Goal: Task Accomplishment & Management: Manage account settings

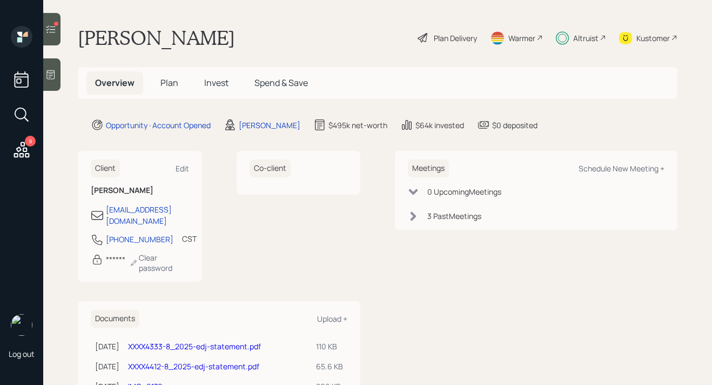
click at [57, 36] on div at bounding box center [51, 29] width 17 height 32
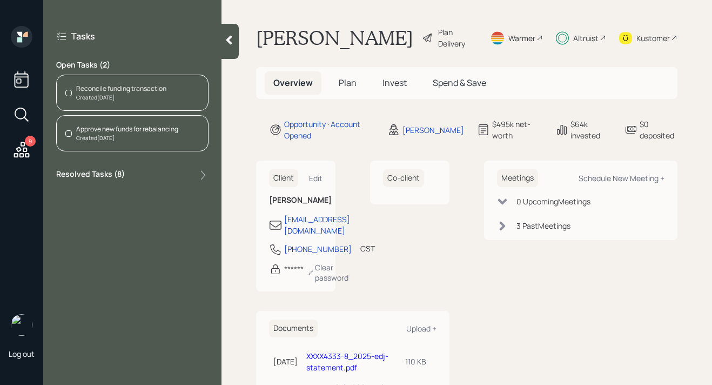
click at [121, 97] on div "Created Today" at bounding box center [121, 97] width 90 height 8
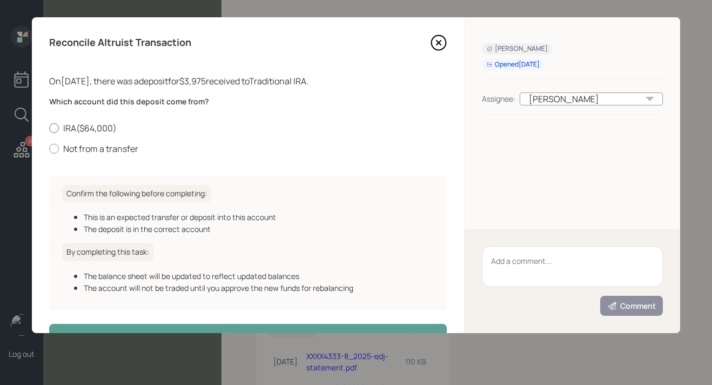
click at [90, 130] on label "IRA ( $64,000 )" at bounding box center [248, 128] width 398 height 12
click at [49, 128] on input "IRA ( $64,000 )" at bounding box center [49, 128] width 1 height 1
radio input "true"
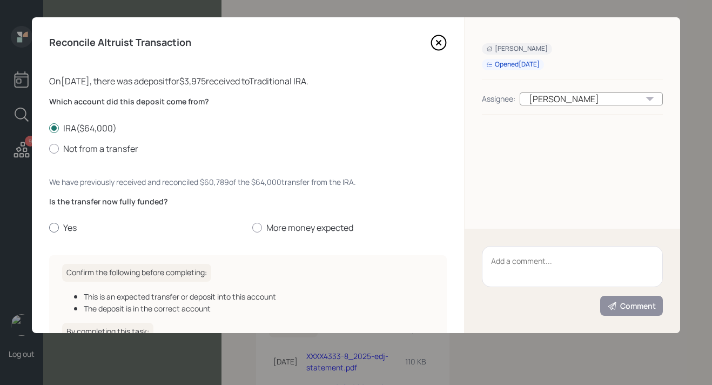
click at [61, 227] on label "Yes" at bounding box center [146, 228] width 195 height 12
click at [49, 227] on input "Yes" at bounding box center [49, 227] width 1 height 1
radio input "true"
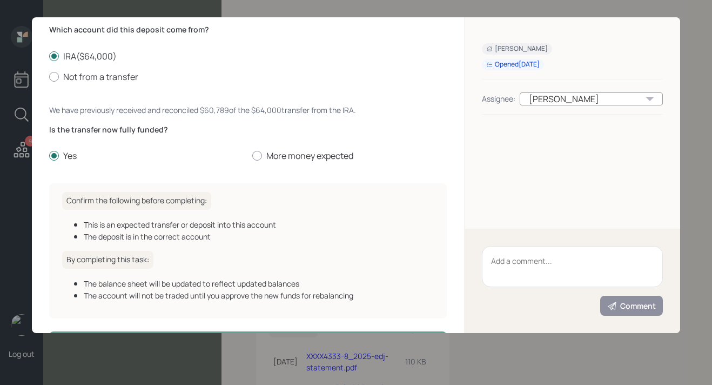
scroll to position [112, 0]
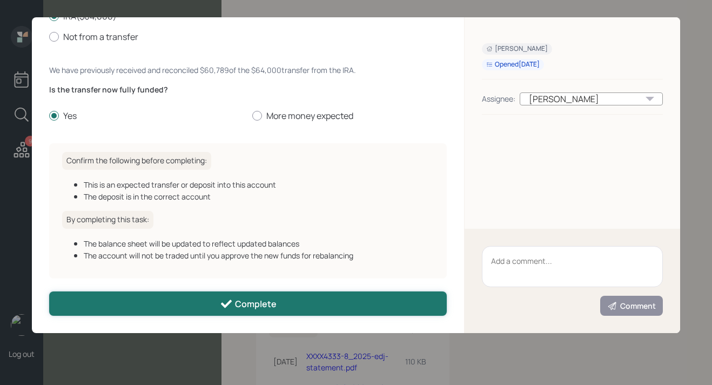
click at [145, 307] on button "Complete" at bounding box center [248, 303] width 398 height 24
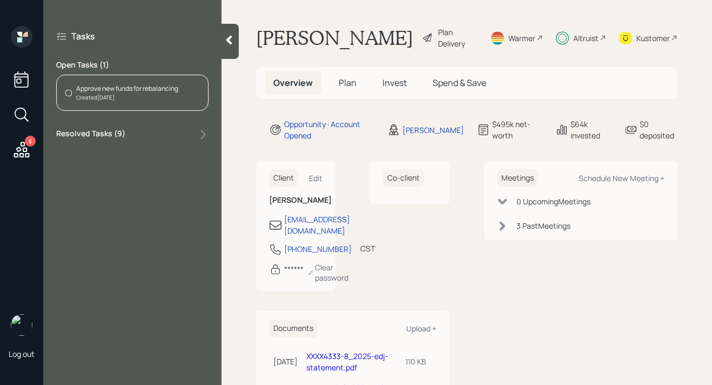
click at [144, 82] on div "Approve new funds for rebalancing Created Today" at bounding box center [132, 93] width 152 height 36
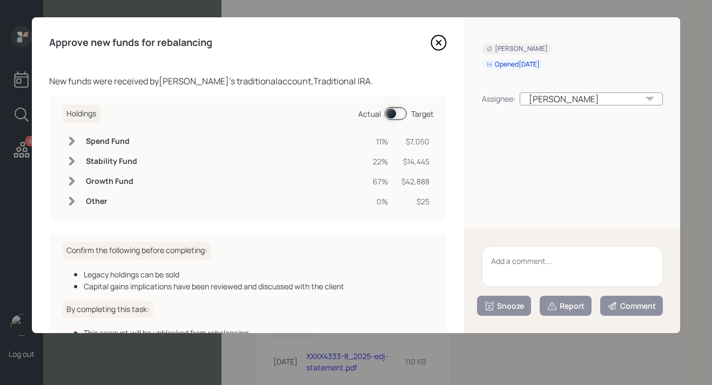
scroll to position [78, 0]
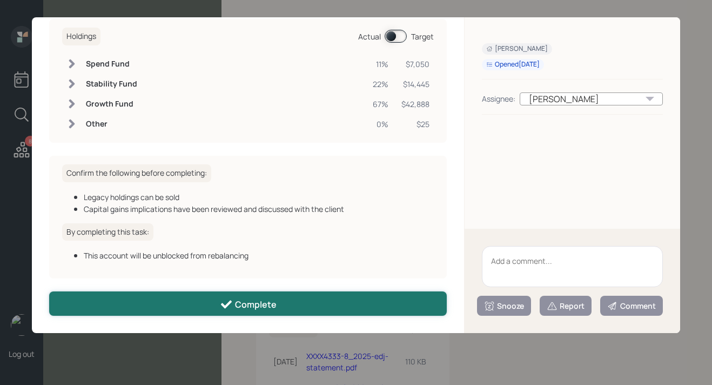
click at [201, 305] on button "Complete" at bounding box center [248, 303] width 398 height 24
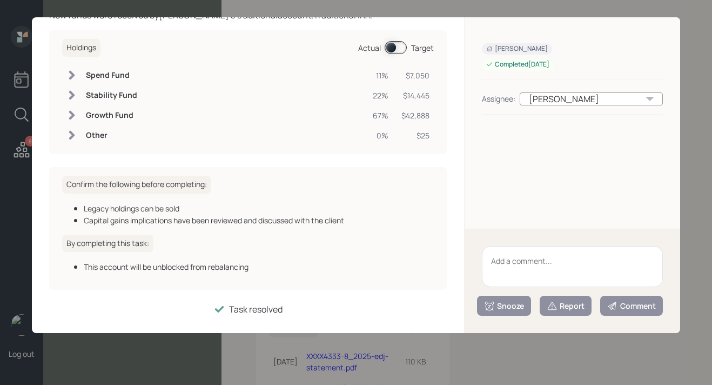
scroll to position [66, 0]
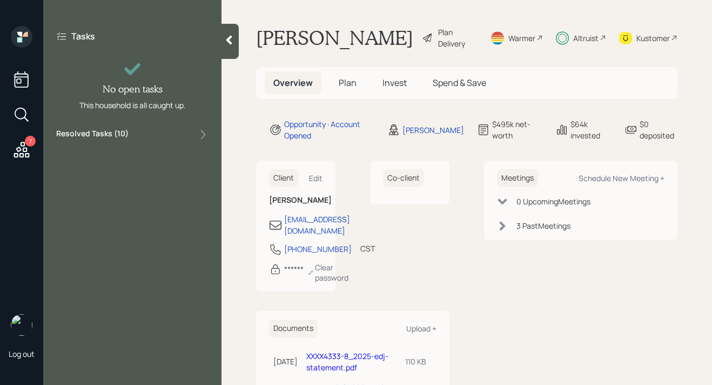
click at [666, 44] on div "Kustomer" at bounding box center [654, 37] width 34 height 11
click at [27, 150] on icon at bounding box center [22, 150] width 16 height 16
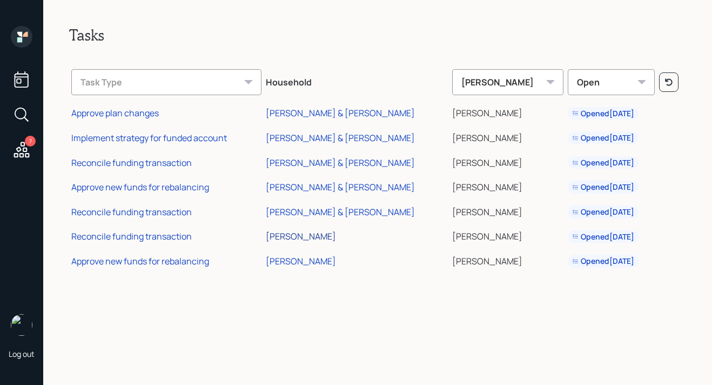
click at [324, 238] on div "[PERSON_NAME]" at bounding box center [301, 236] width 70 height 12
